Goal: Book appointment/travel/reservation

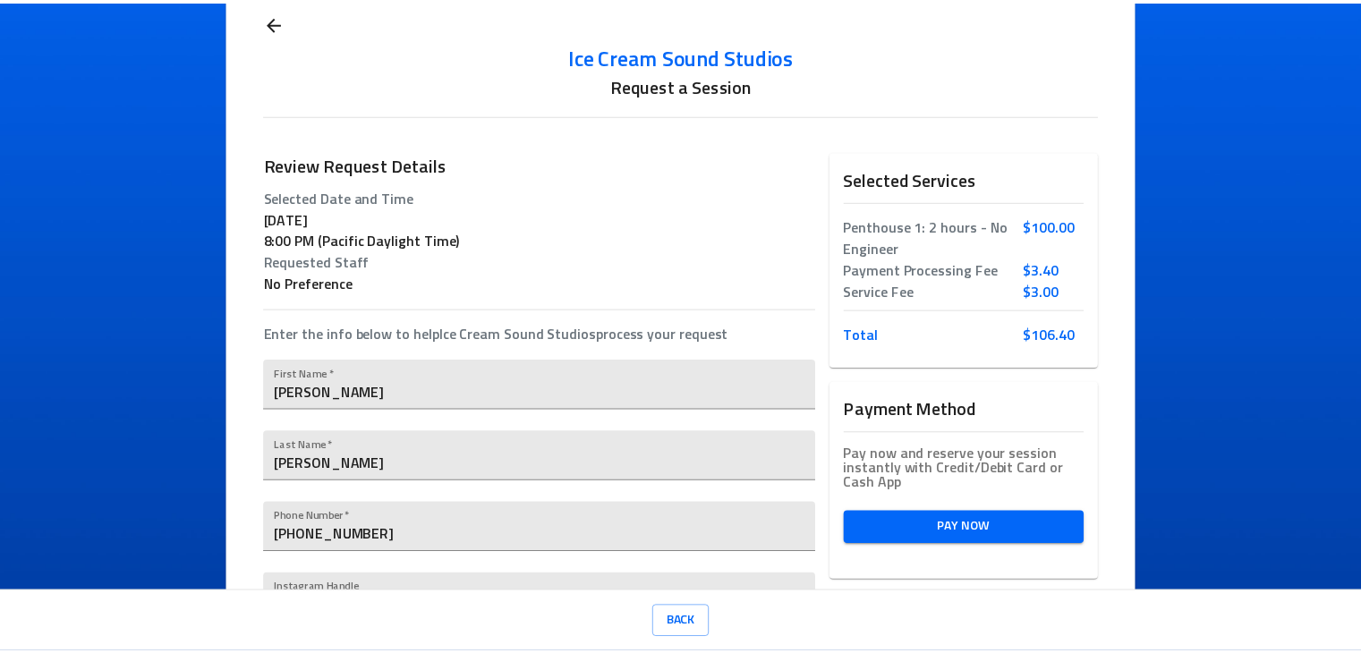
scroll to position [13, 0]
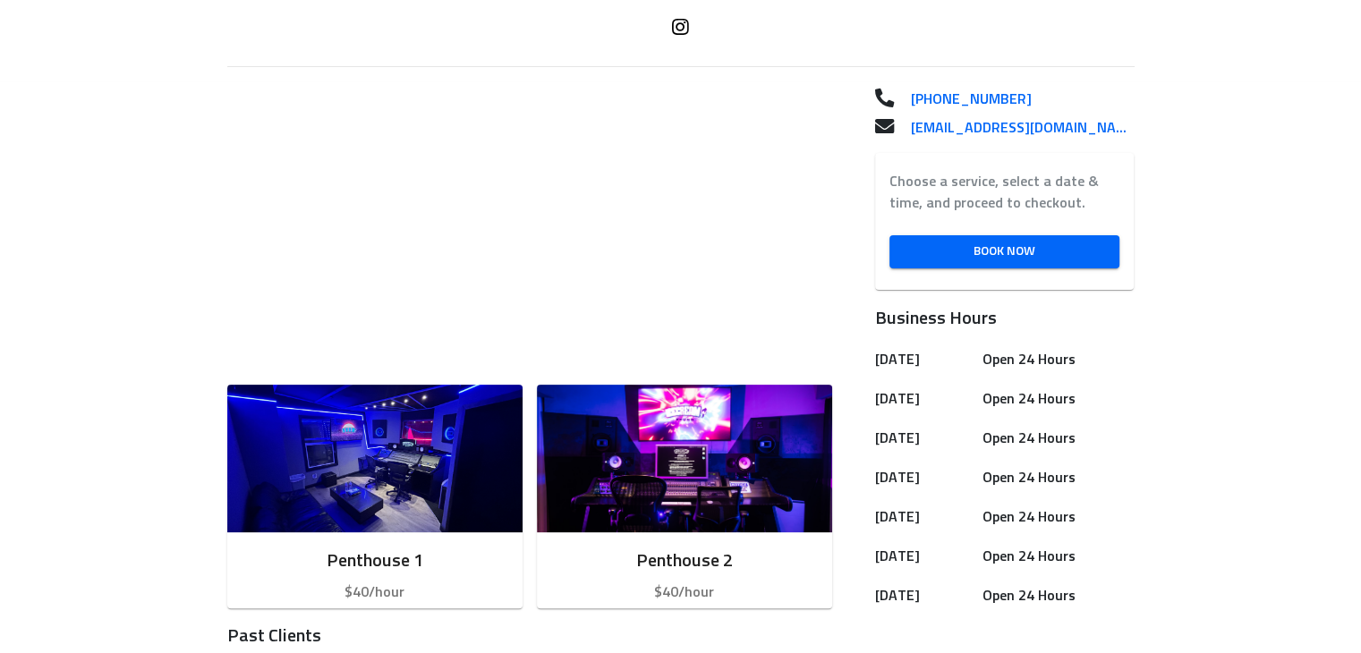
scroll to position [626, 0]
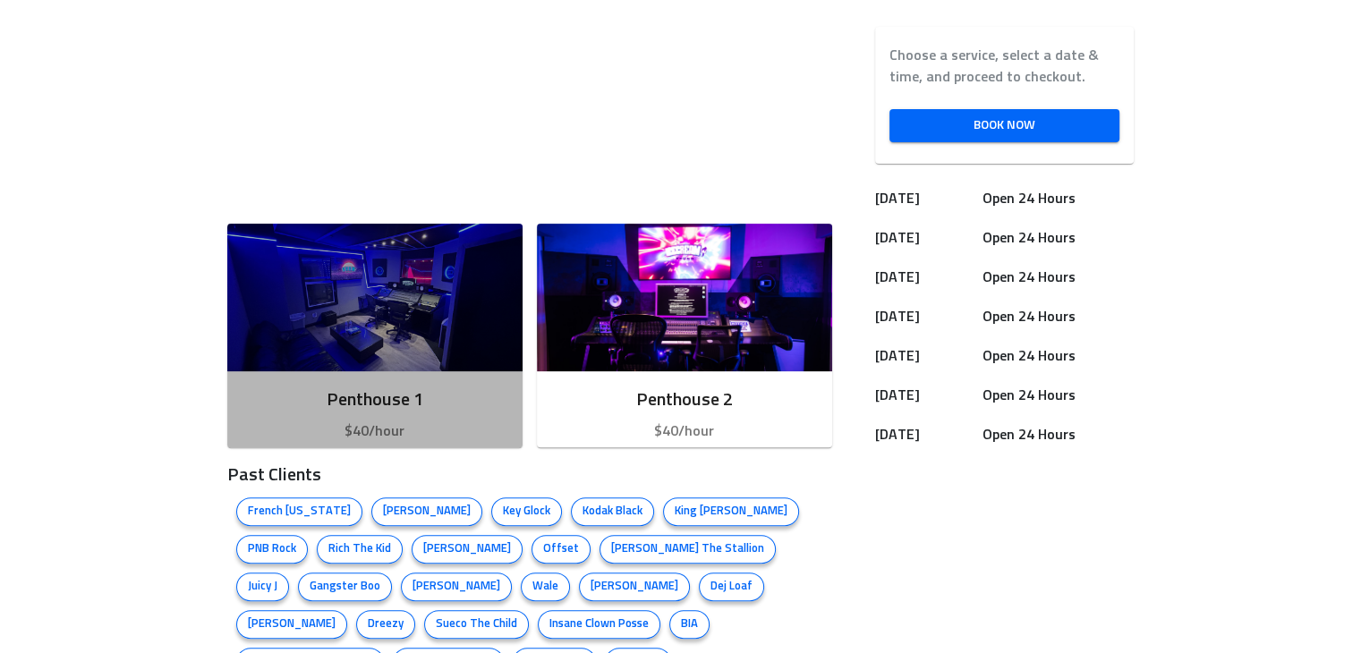
click at [409, 395] on h6 "Penthouse 1" at bounding box center [375, 400] width 267 height 29
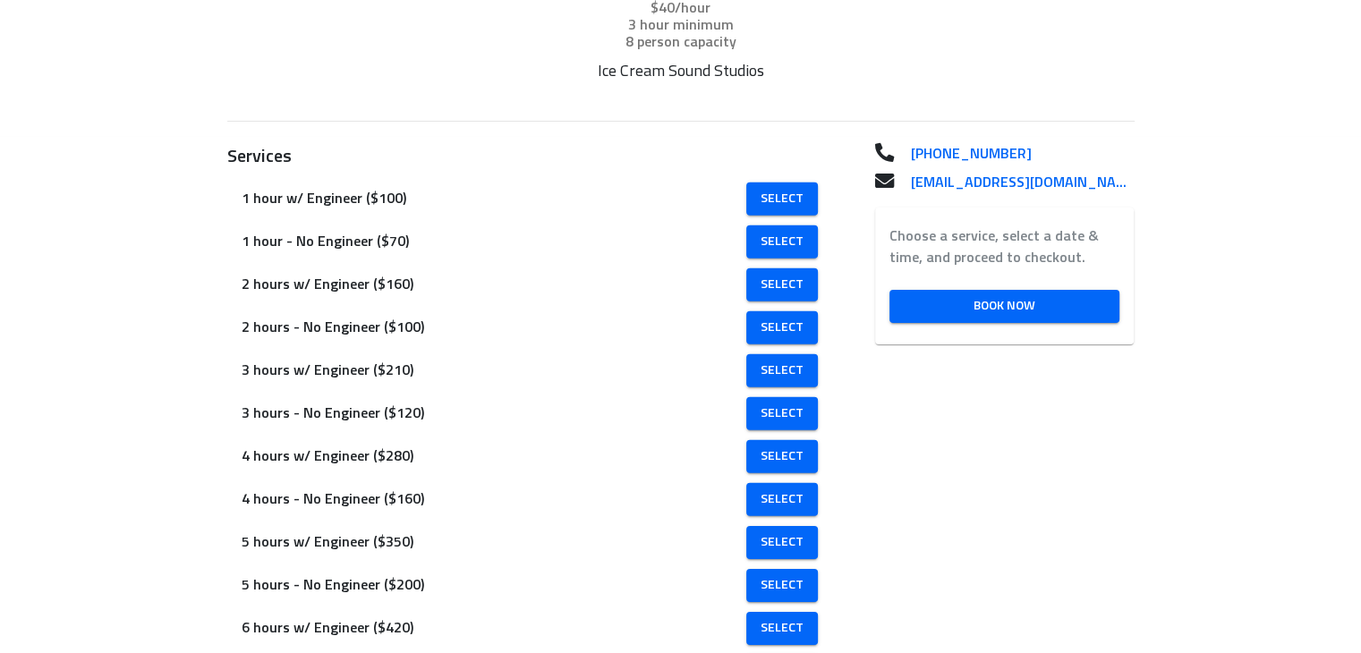
scroll to position [364, 0]
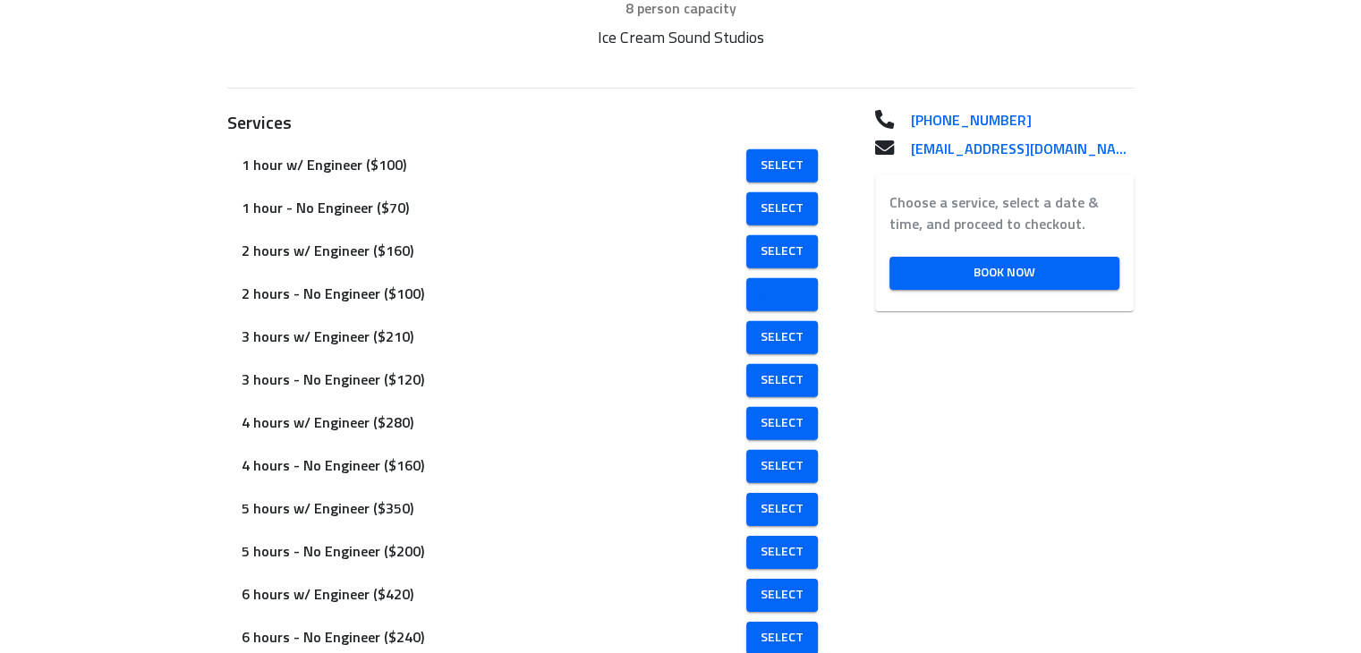
click at [781, 294] on span "Select" at bounding box center [781, 295] width 43 height 22
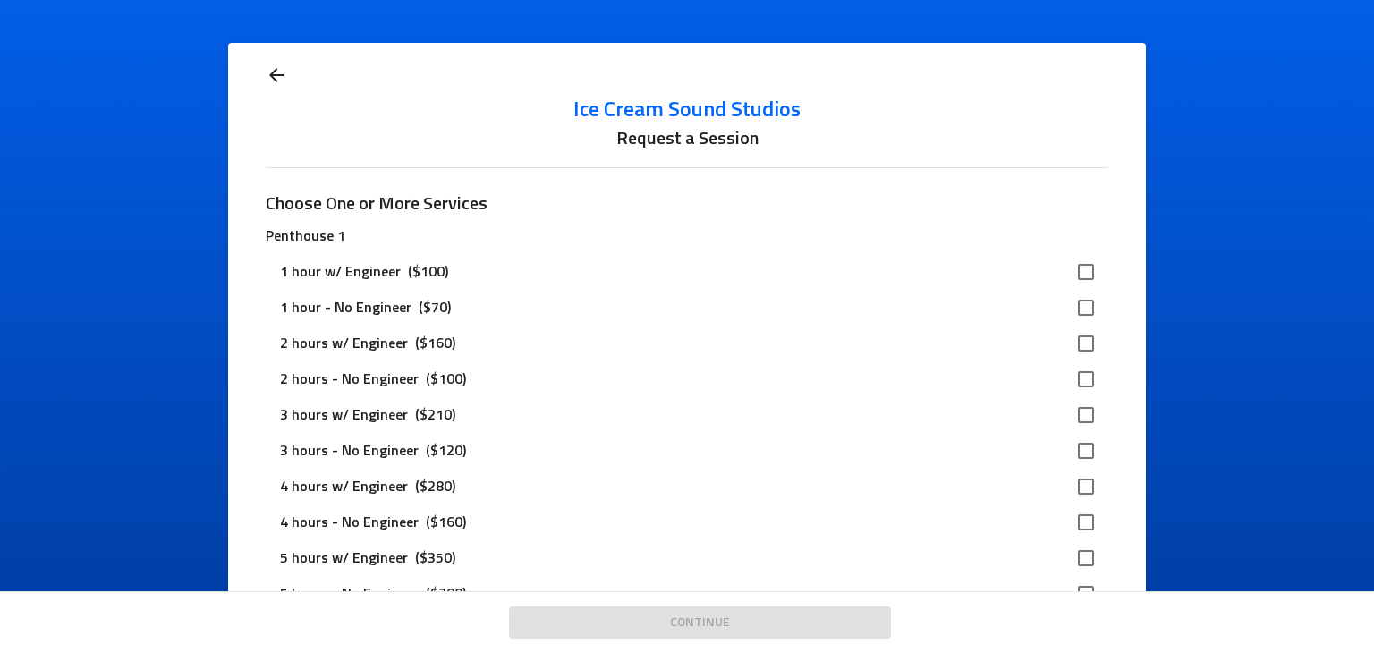
scroll to position [36, 0]
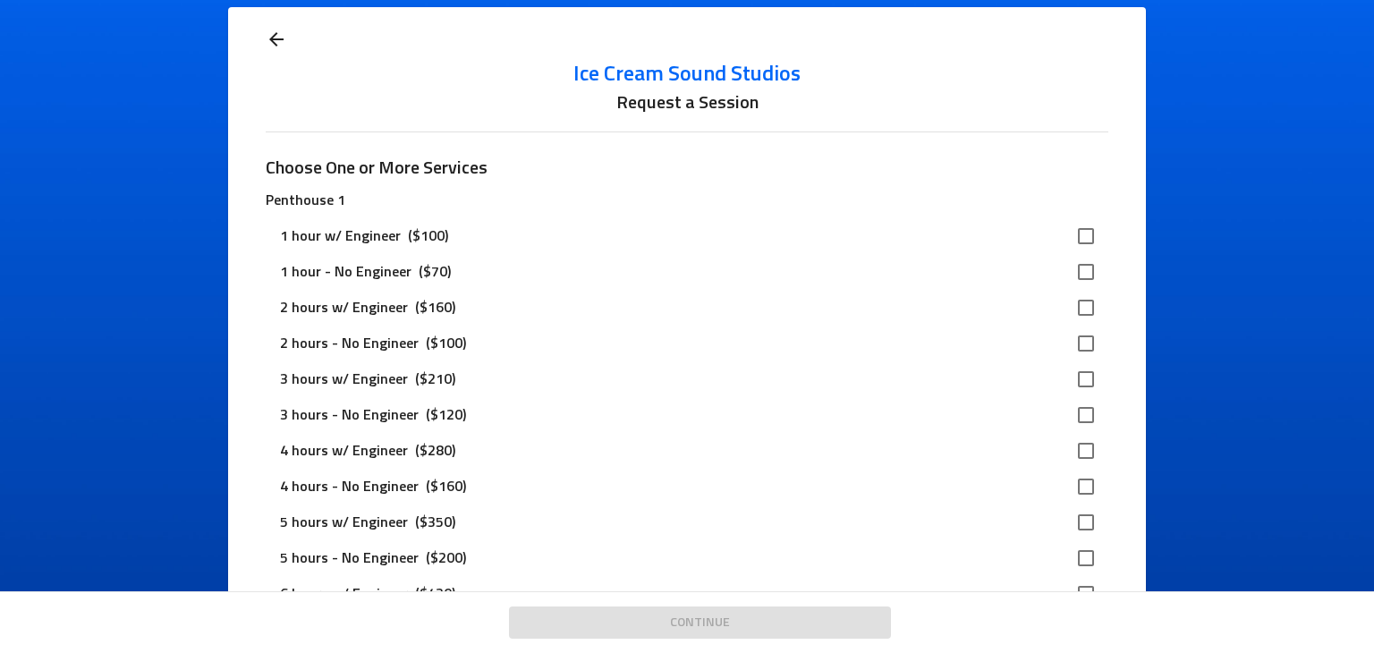
click at [1077, 344] on input "checkbox" at bounding box center [1086, 344] width 38 height 38
checkbox input "true"
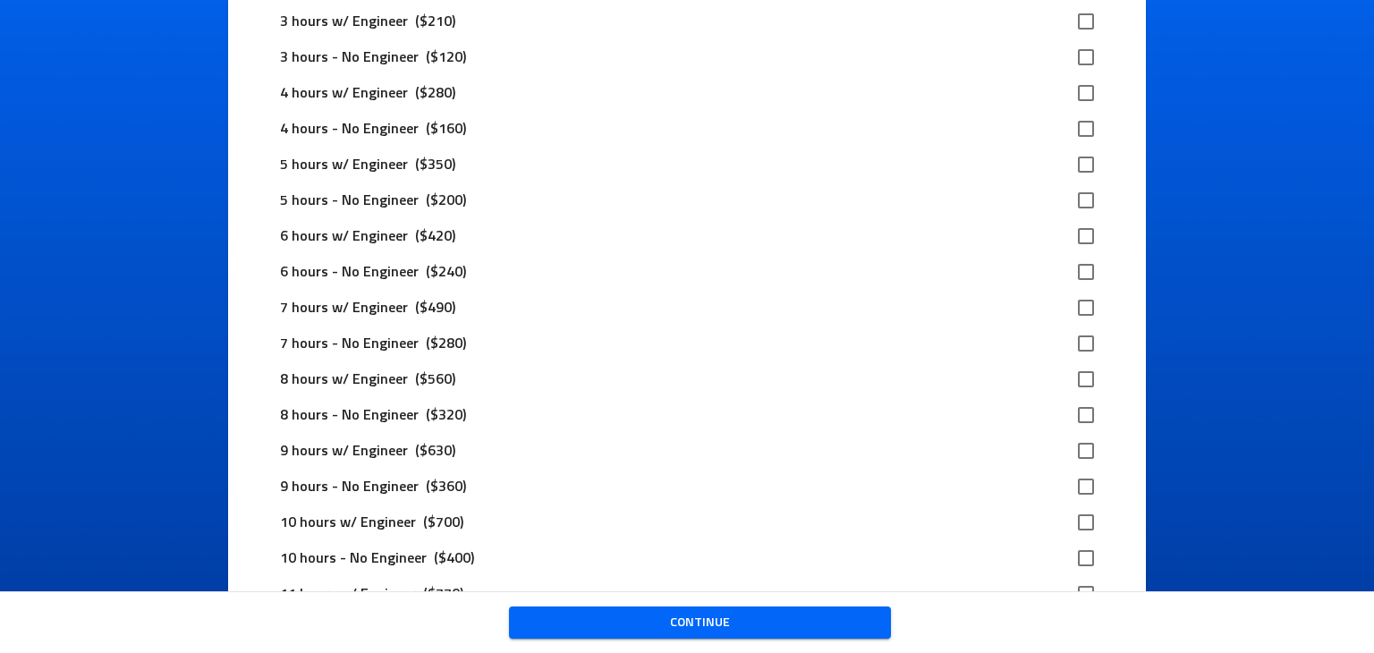
scroll to position [1290, 0]
click at [712, 620] on span "Continue" at bounding box center [699, 623] width 353 height 22
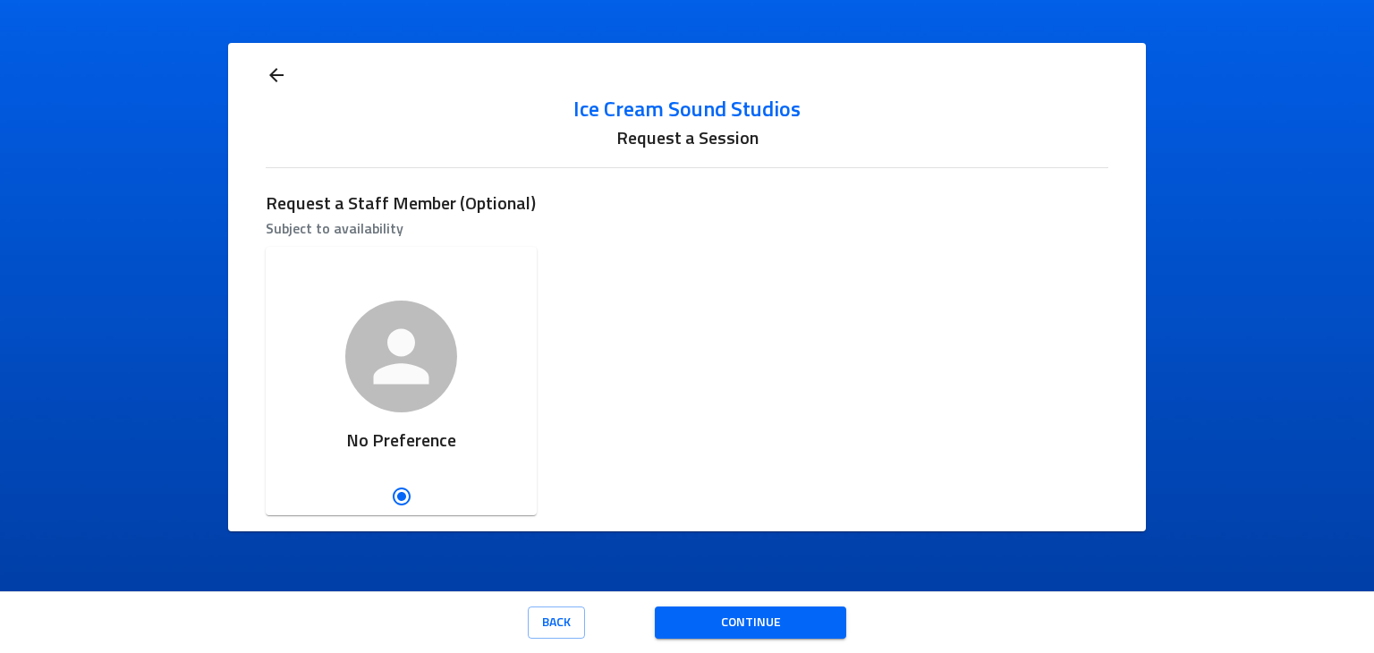
scroll to position [0, 0]
click at [698, 620] on span "Continue" at bounding box center [750, 623] width 162 height 22
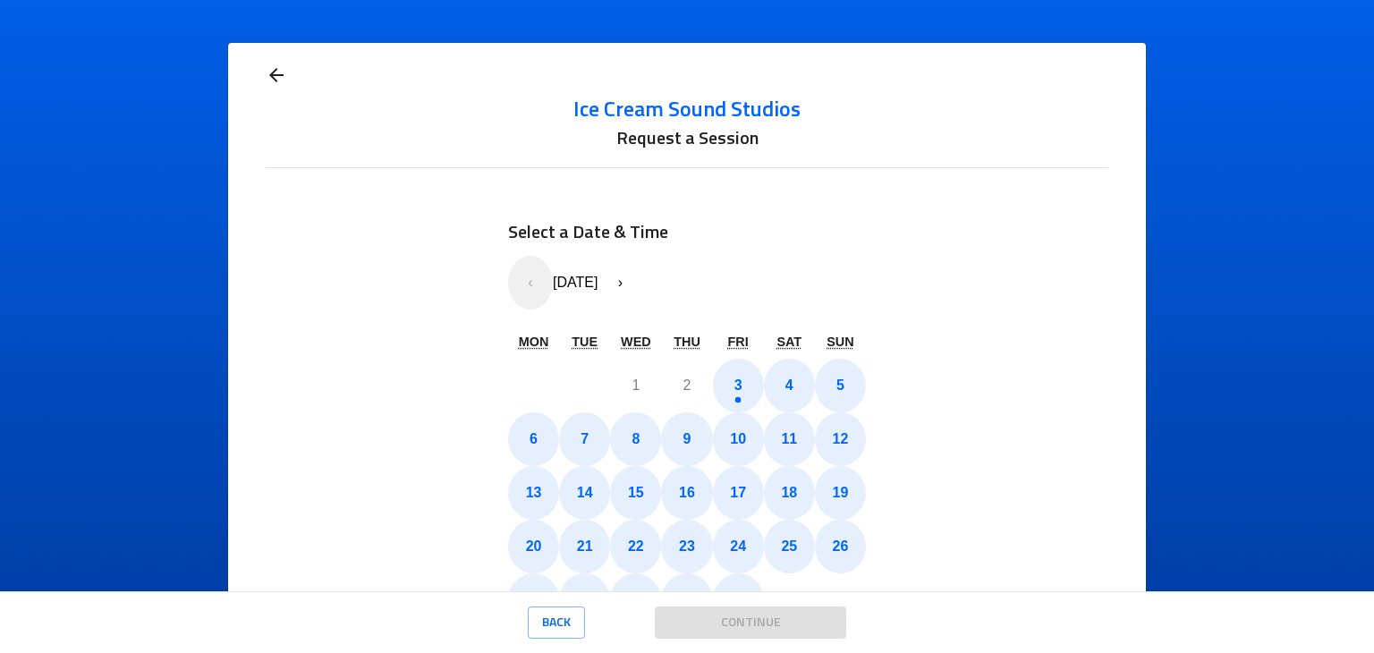
scroll to position [191, 0]
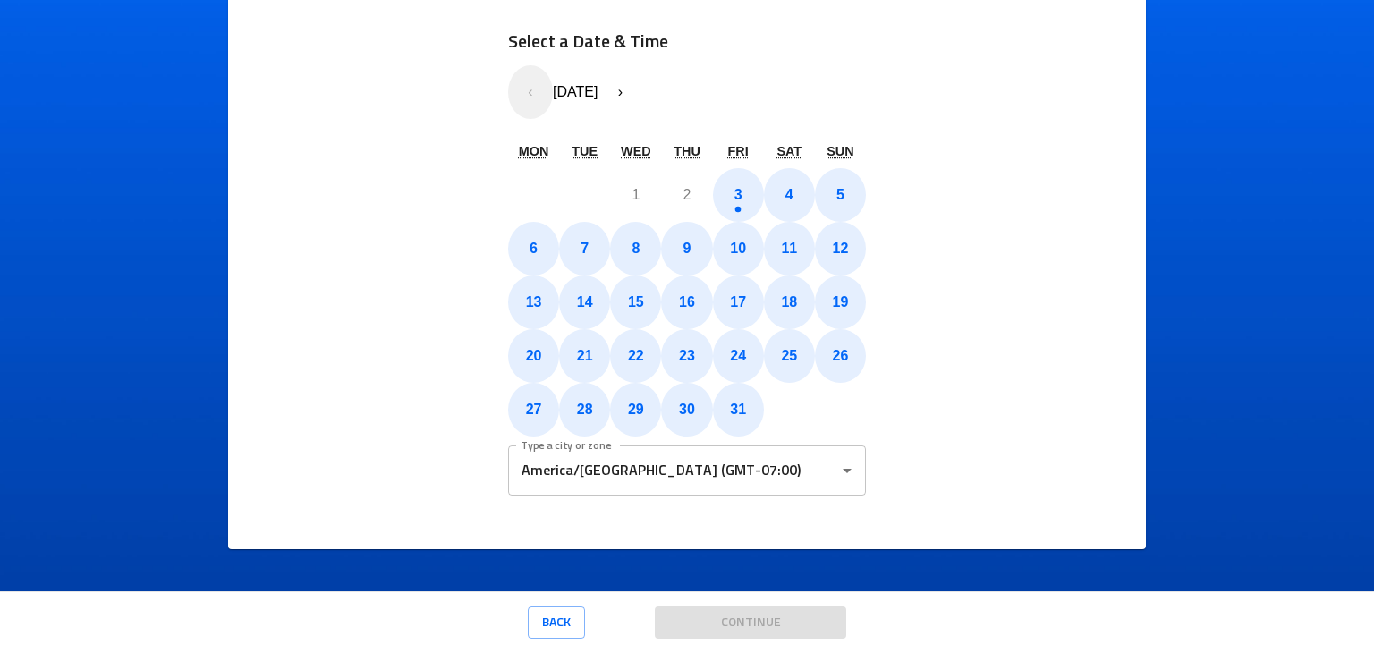
click at [1059, 384] on div "Select a Date & Time « ‹ [DATE] › » Mon Tue Wed Thu Fri Sat Sun 29 30 1 2 3 4 5…" at bounding box center [687, 266] width 842 height 534
click at [842, 474] on icon "Open" at bounding box center [846, 470] width 21 height 21
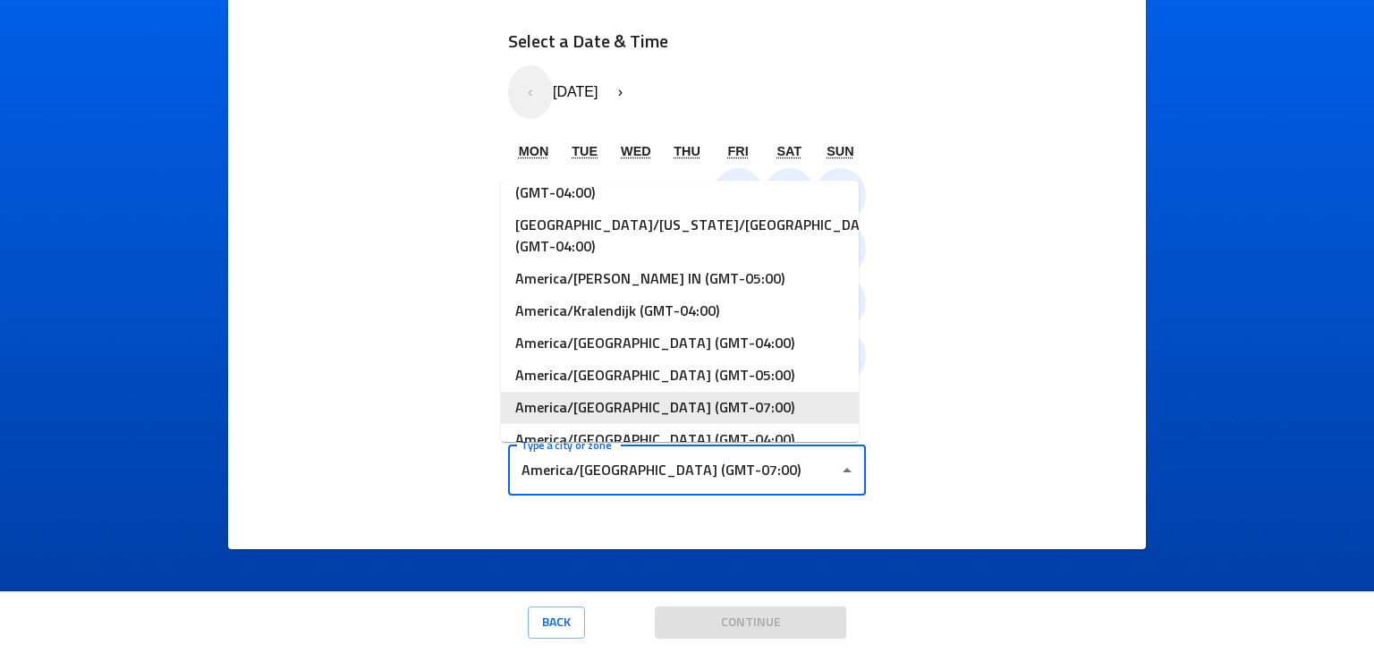
scroll to position [6019, 0]
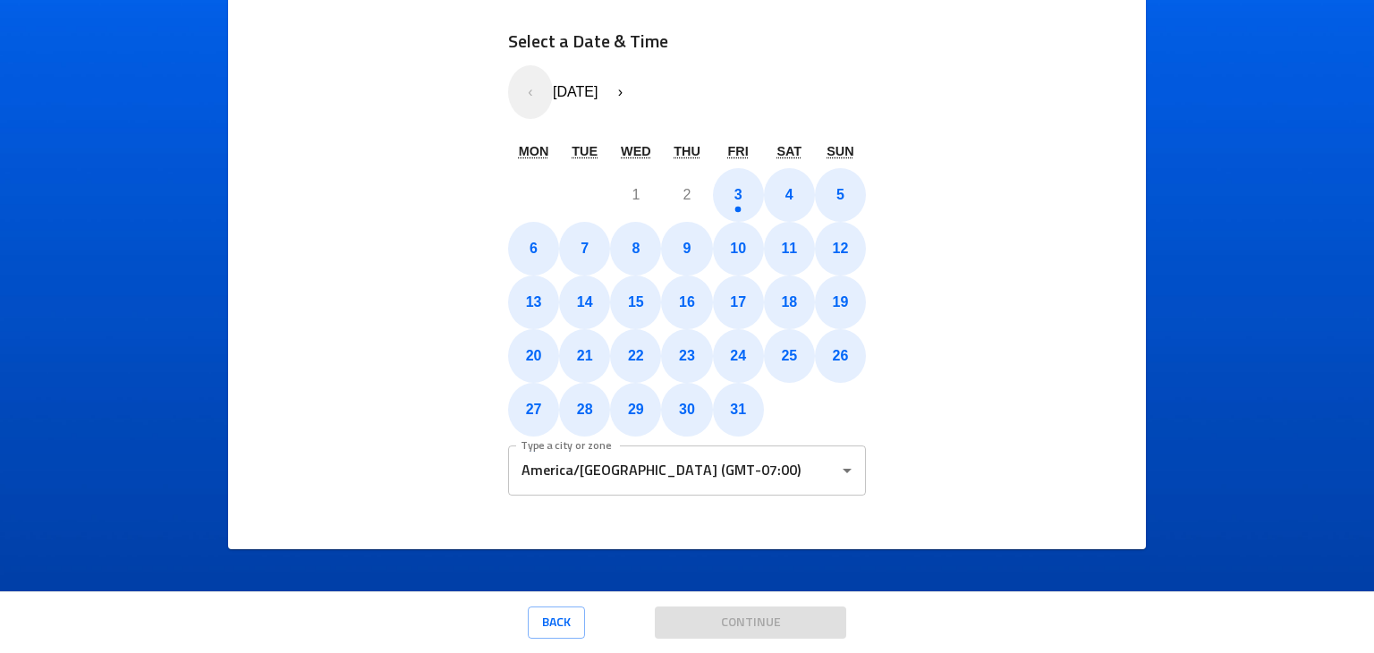
drag, startPoint x: 733, startPoint y: 322, endPoint x: 402, endPoint y: 294, distance: 332.2
click at [402, 294] on div "Select a Date & Time « ‹ [DATE] › » Mon Tue Wed Thu Fri Sat Sun 29 30 1 2 3 4 5…" at bounding box center [687, 266] width 842 height 534
click at [843, 470] on icon "Open" at bounding box center [847, 471] width 9 height 4
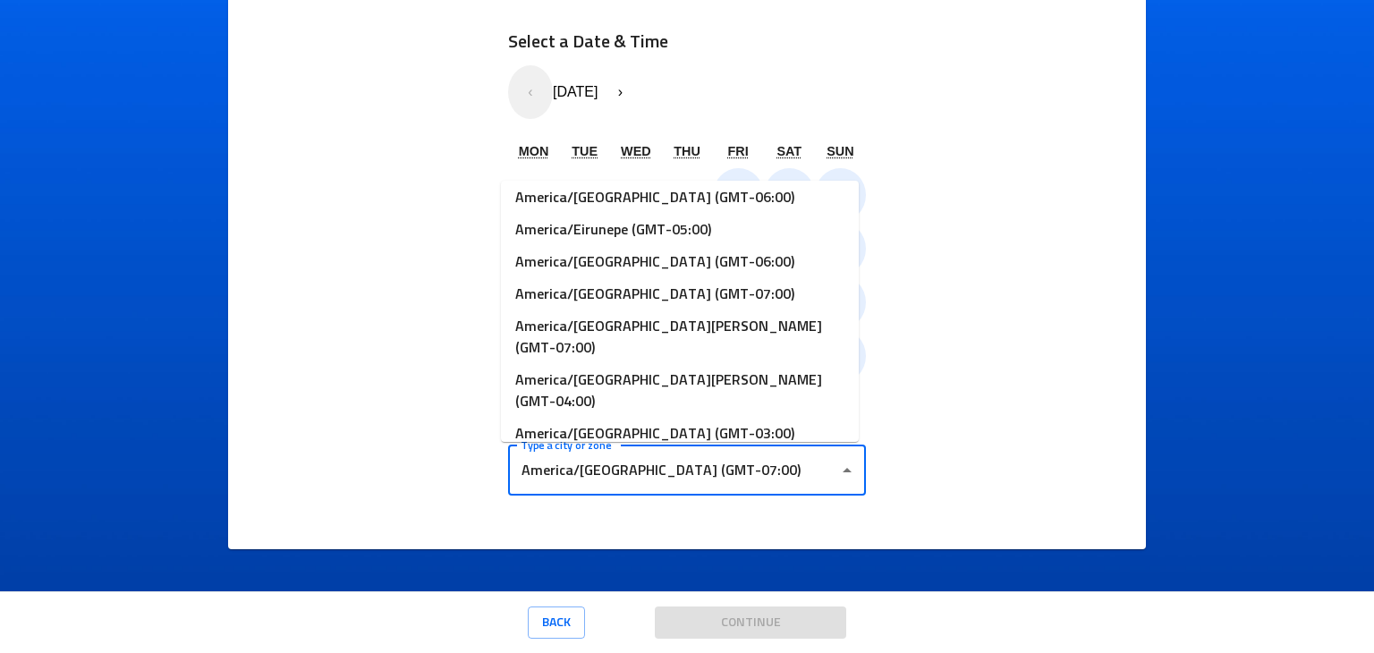
scroll to position [4564, 0]
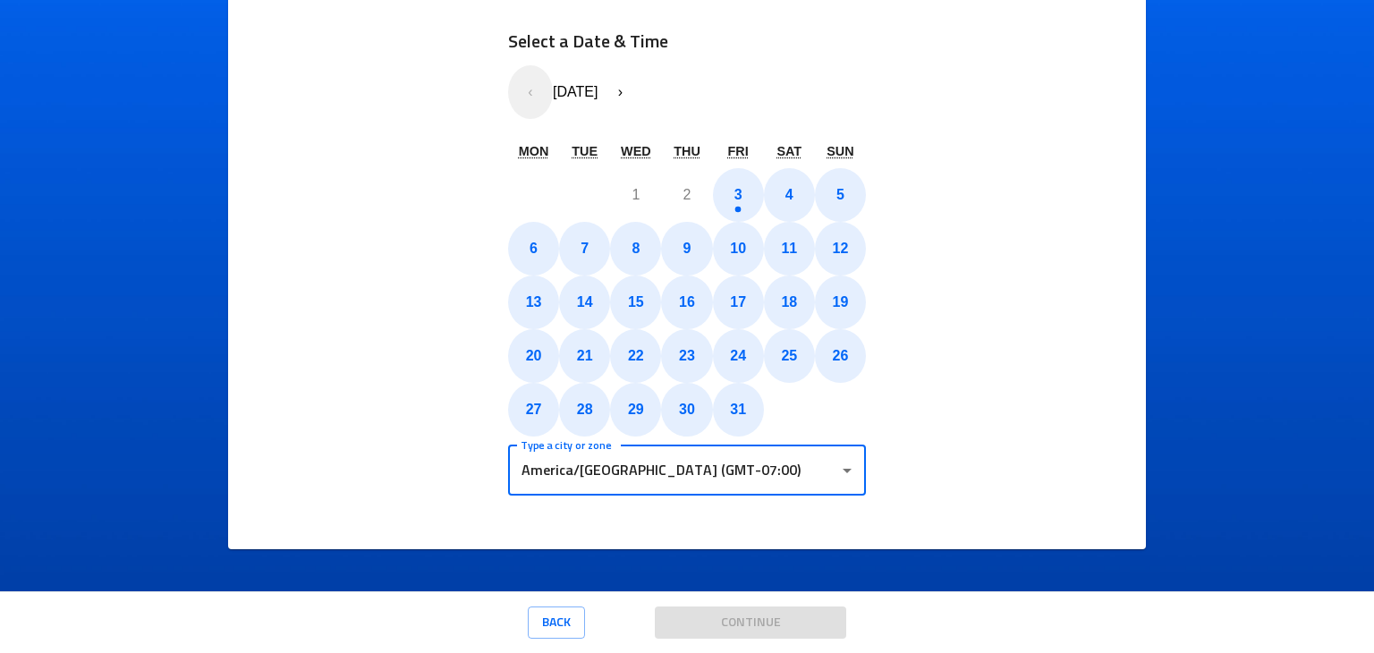
click at [841, 479] on icon "Open" at bounding box center [846, 470] width 21 height 21
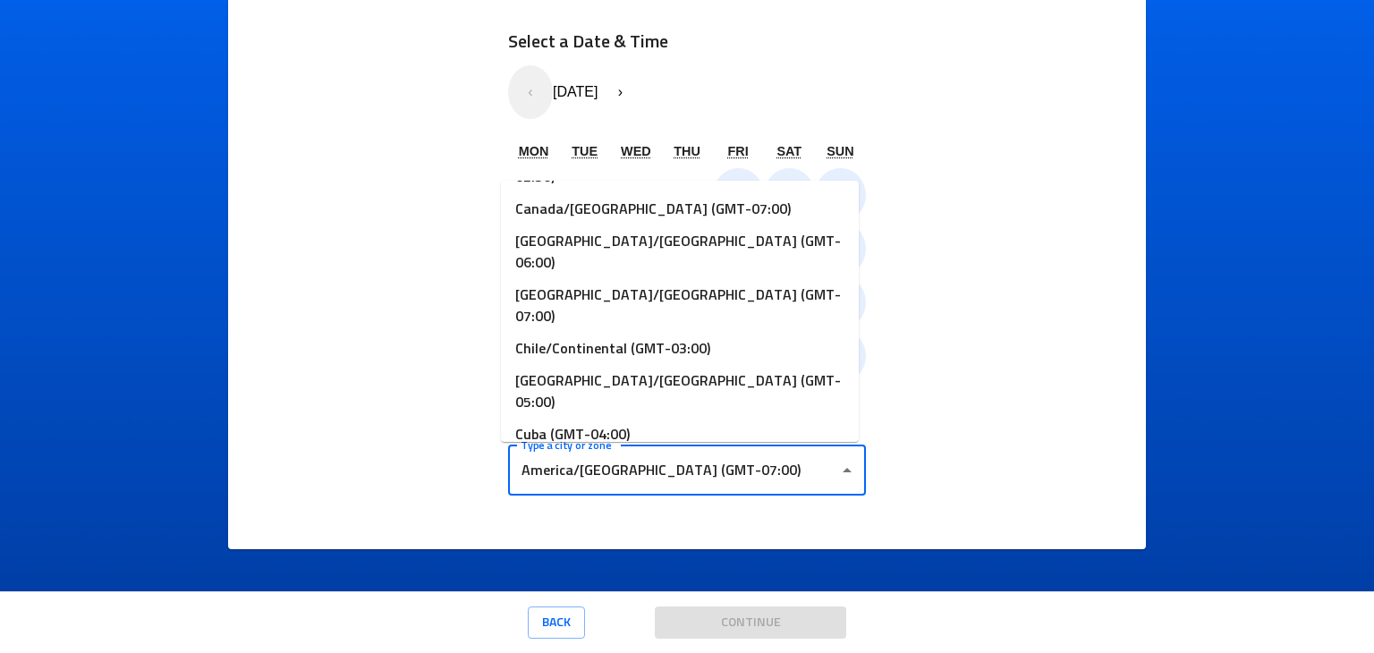
scroll to position [14853, 0]
click at [761, 483] on input "America/[GEOGRAPHIC_DATA] (GMT-07:00)" at bounding box center [673, 471] width 315 height 34
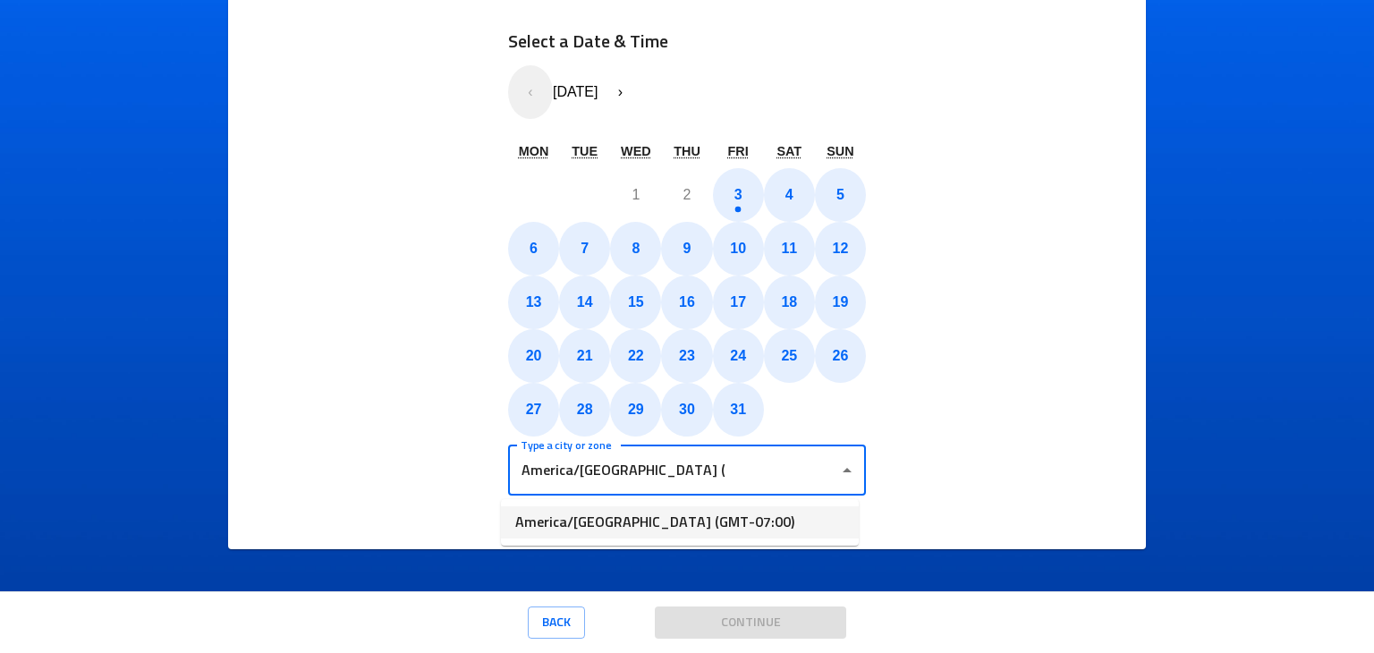
type input "America/[GEOGRAPHIC_DATA] (GMT-07:00)"
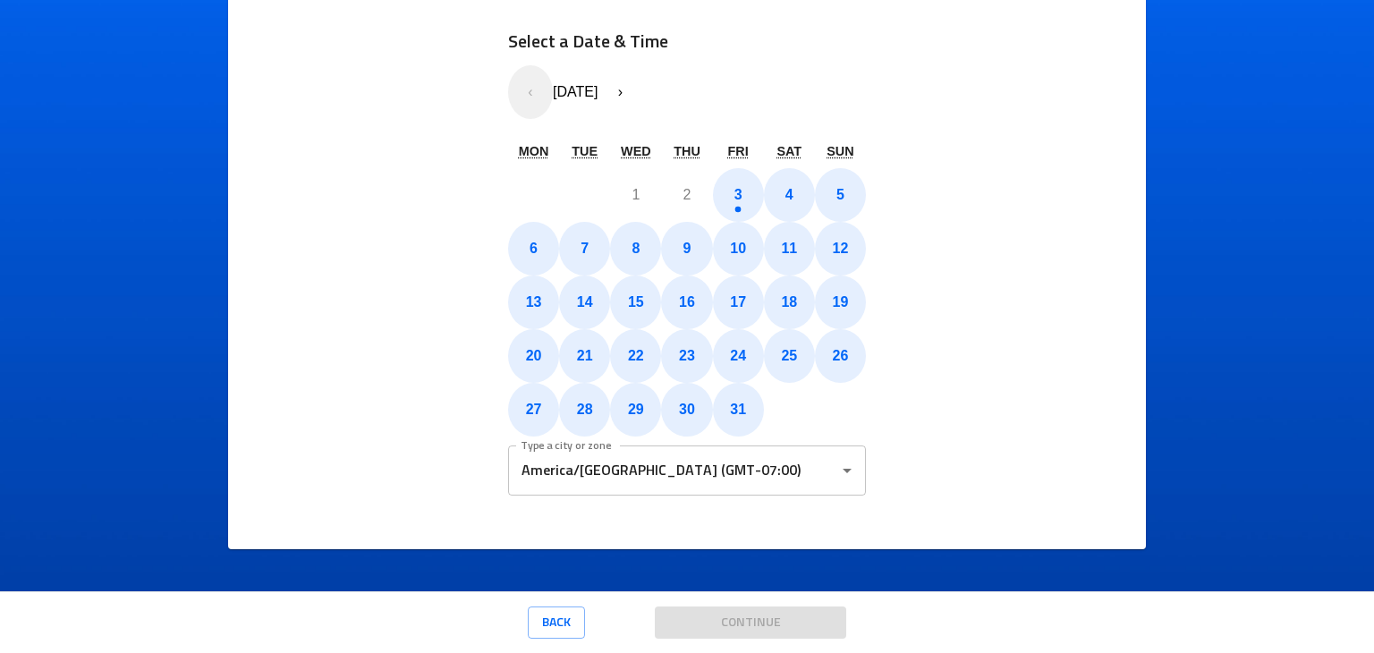
click at [676, 466] on input "America/[GEOGRAPHIC_DATA] (GMT-07:00)" at bounding box center [673, 471] width 315 height 34
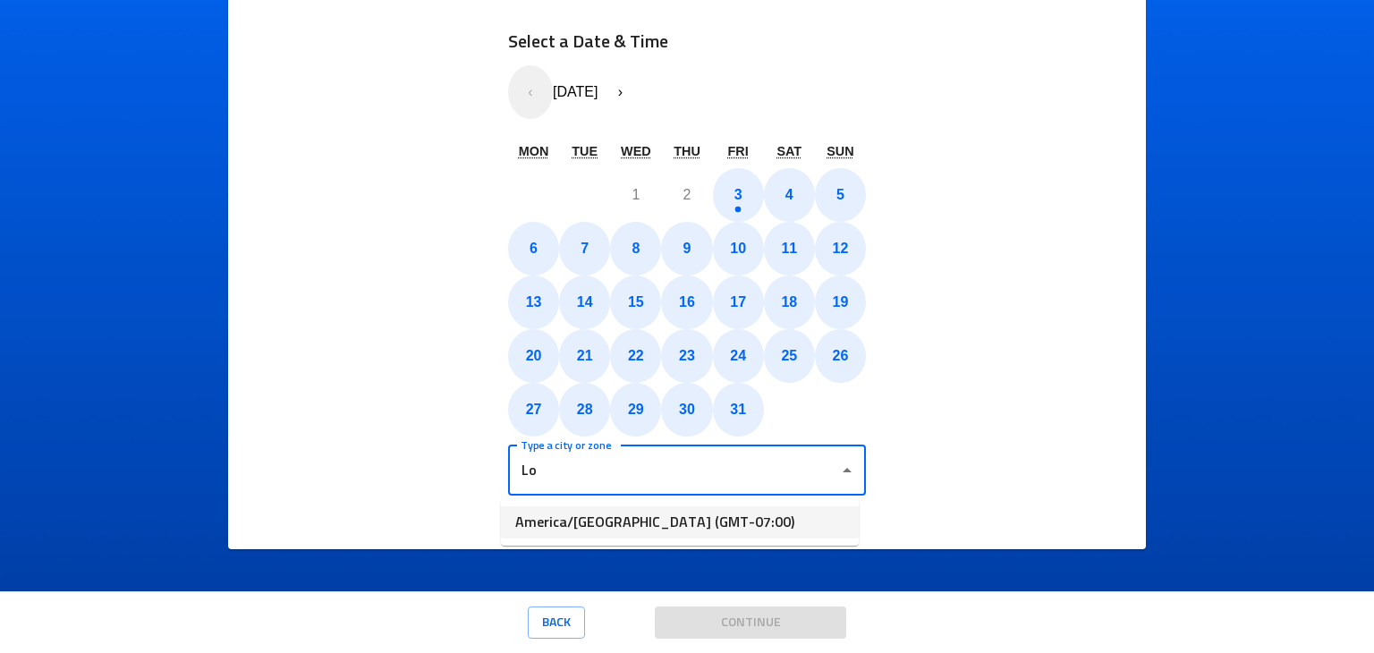
type input "L"
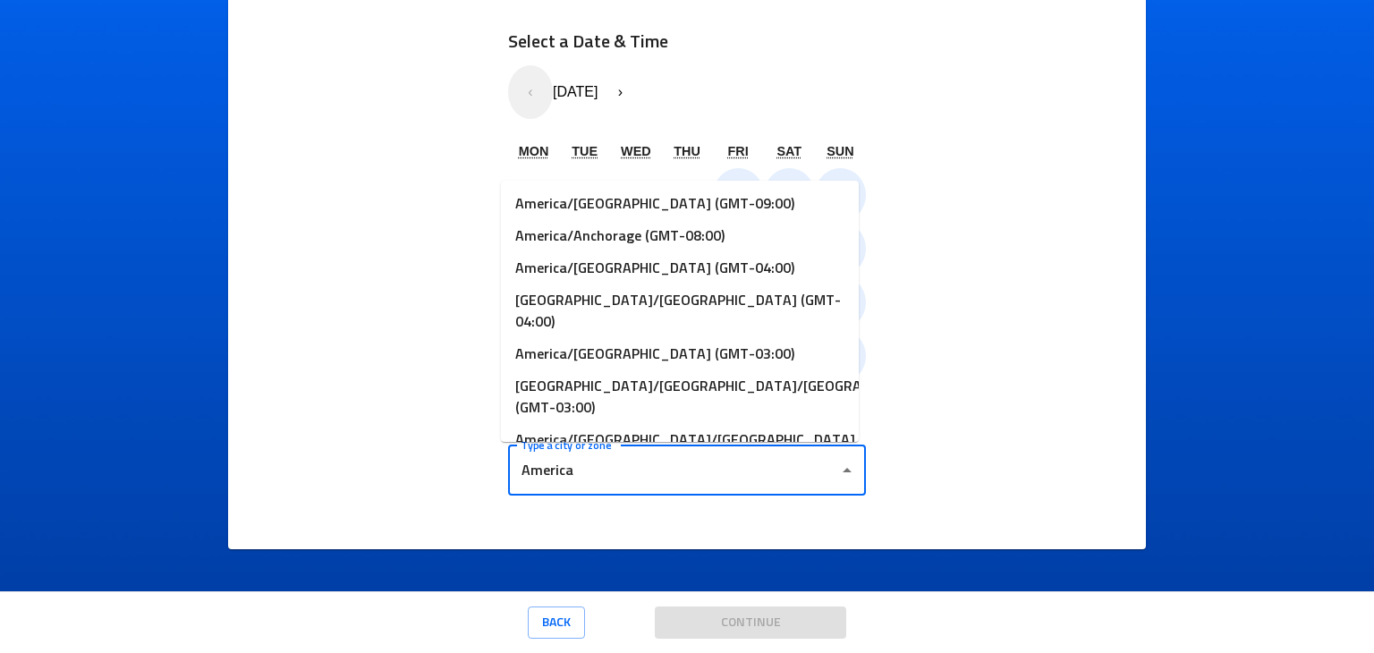
scroll to position [2777, 0]
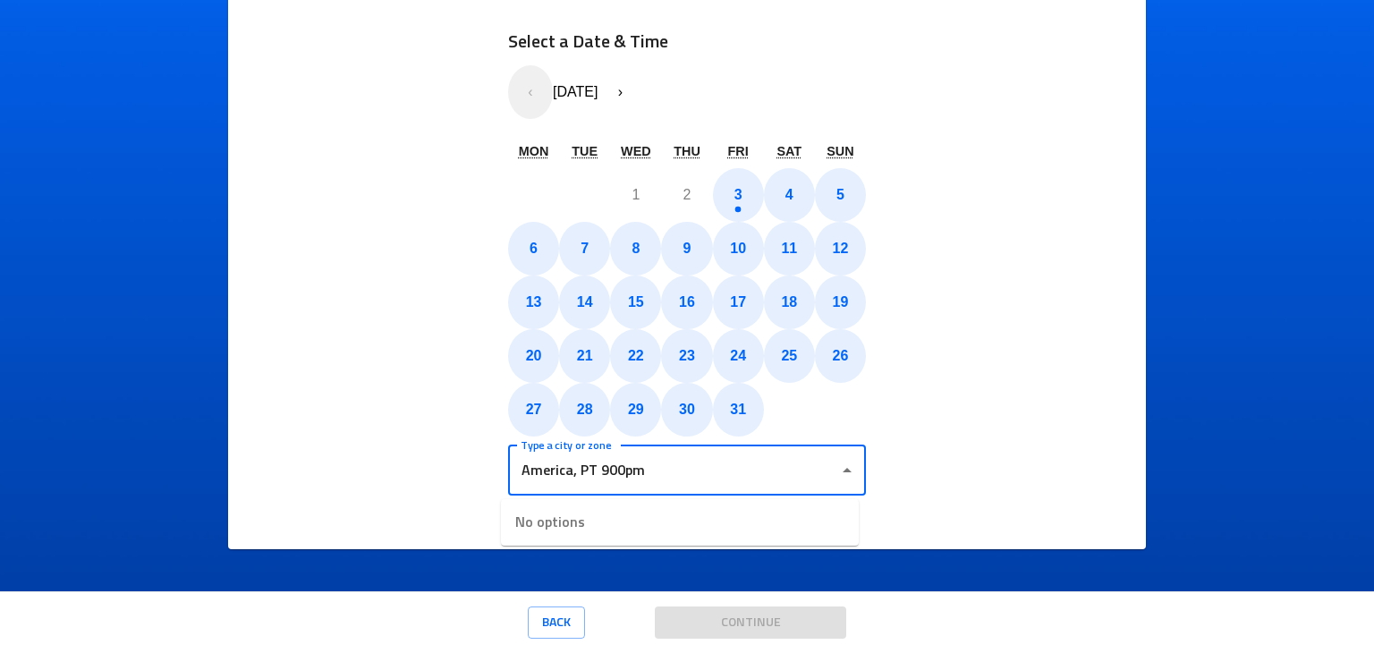
type input "America/[GEOGRAPHIC_DATA] (GMT-07:00)"
click at [479, 446] on div "Select a Date & Time « ‹ [DATE] › » Mon Tue Wed Thu Fri Sat Sun 29 30 1 2 3 4 5…" at bounding box center [686, 266] width 415 height 534
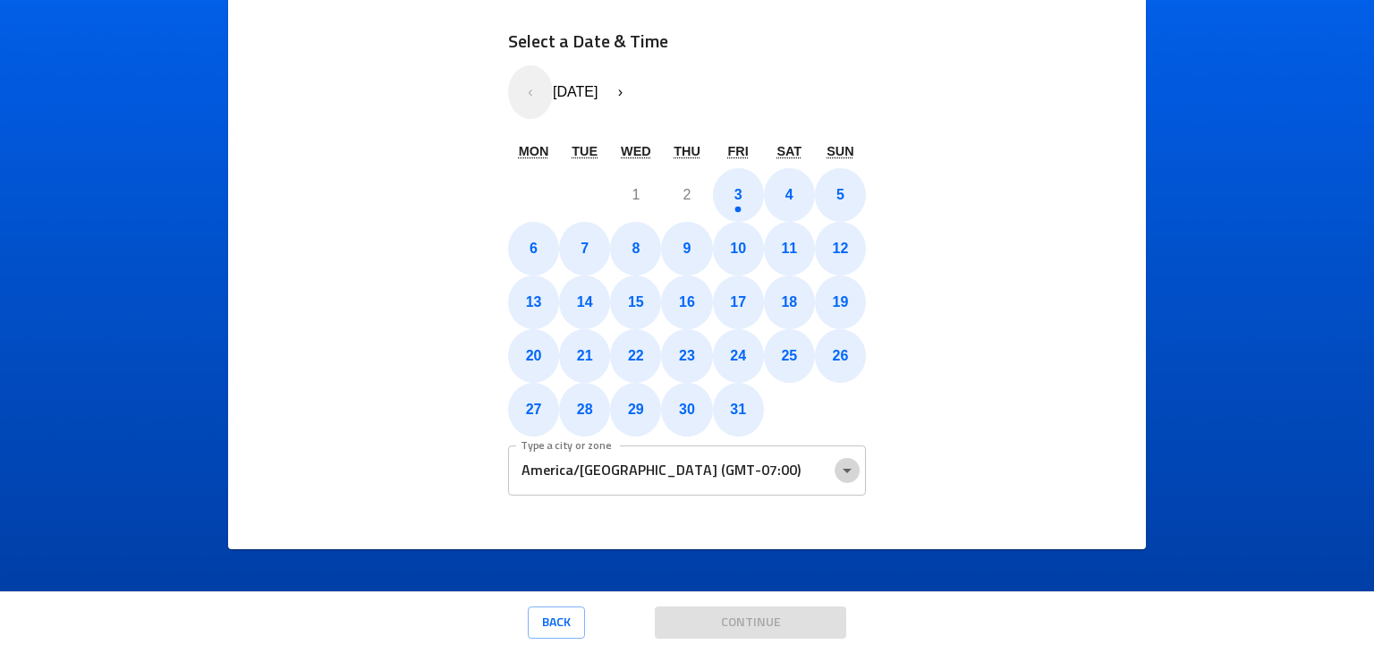
click at [837, 480] on icon "Open" at bounding box center [846, 470] width 21 height 21
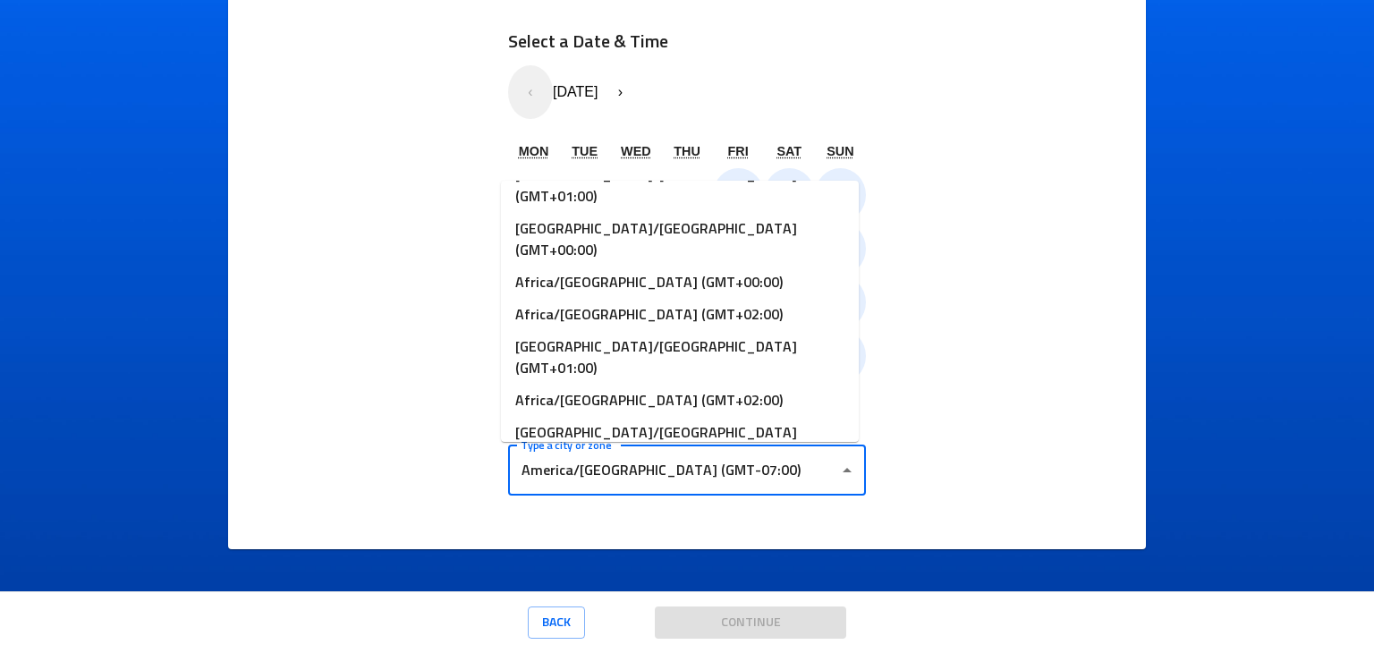
scroll to position [0, 0]
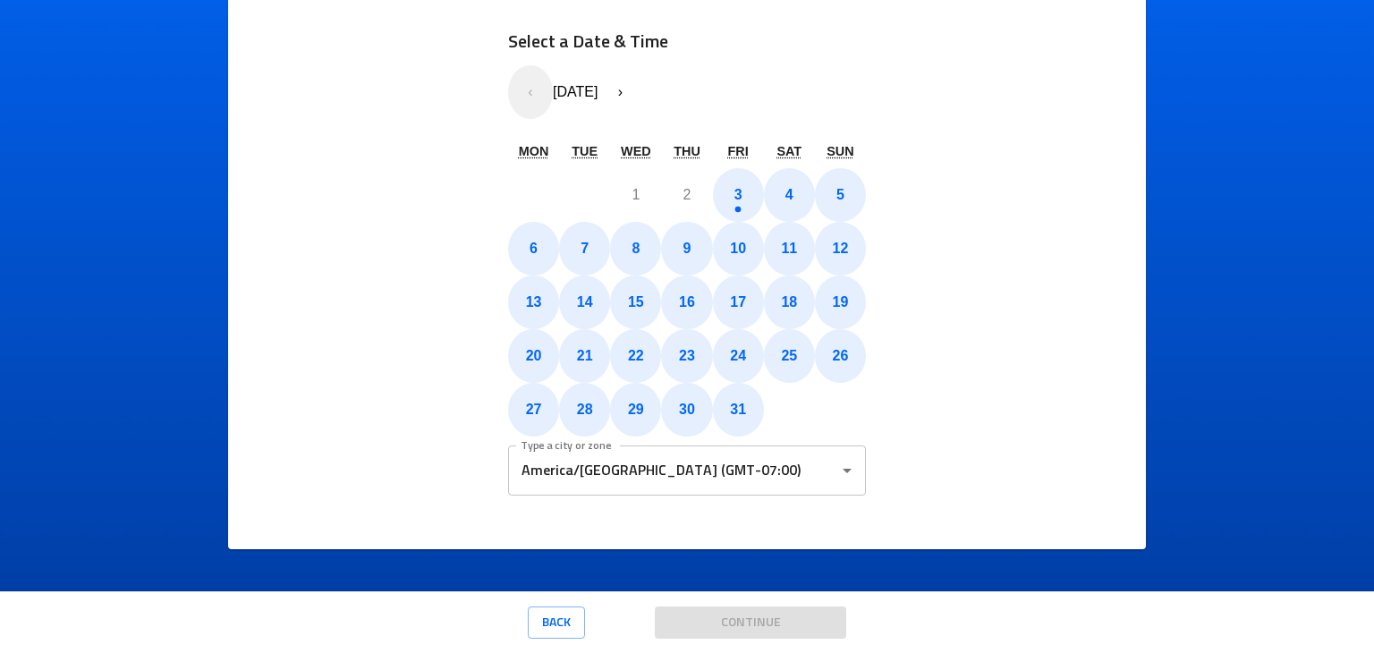
click at [344, 259] on div "Select a Date & Time « ‹ [DATE] › » Mon Tue Wed Thu Fri Sat Sun 29 30 1 2 3 4 5…" at bounding box center [687, 266] width 842 height 534
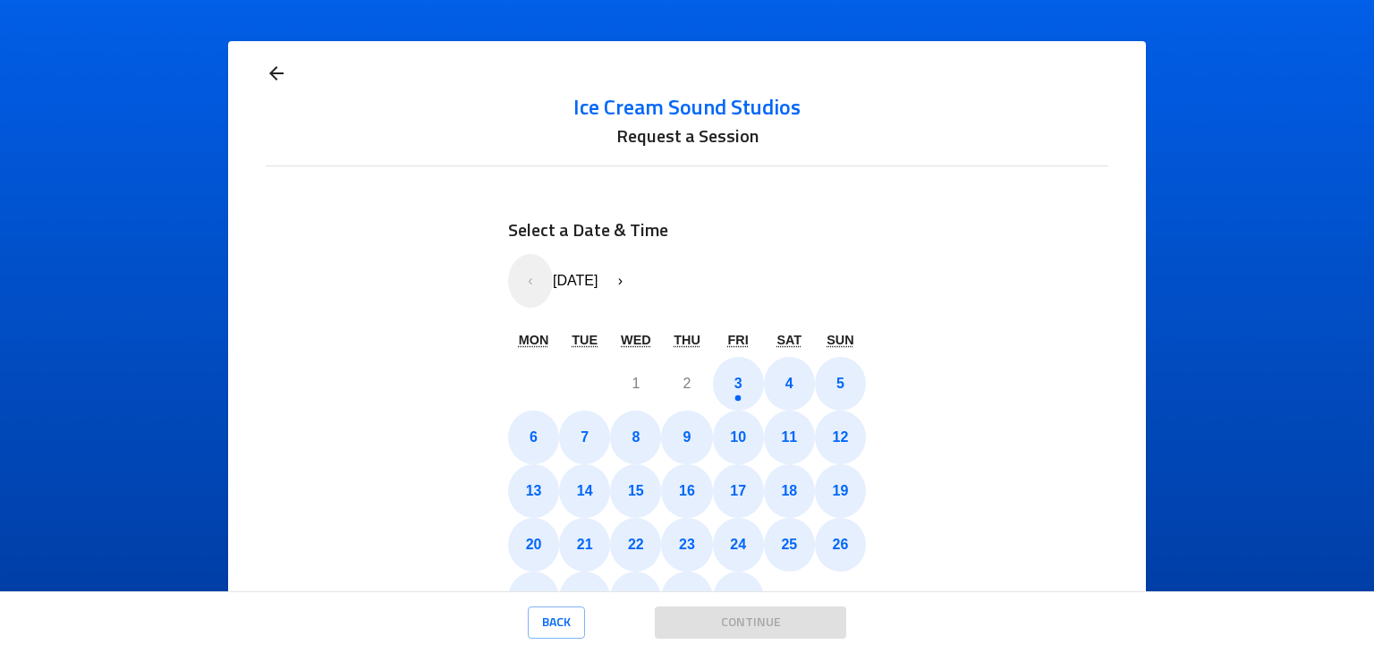
scroll to position [191, 0]
